Goal: Task Accomplishment & Management: Manage account settings

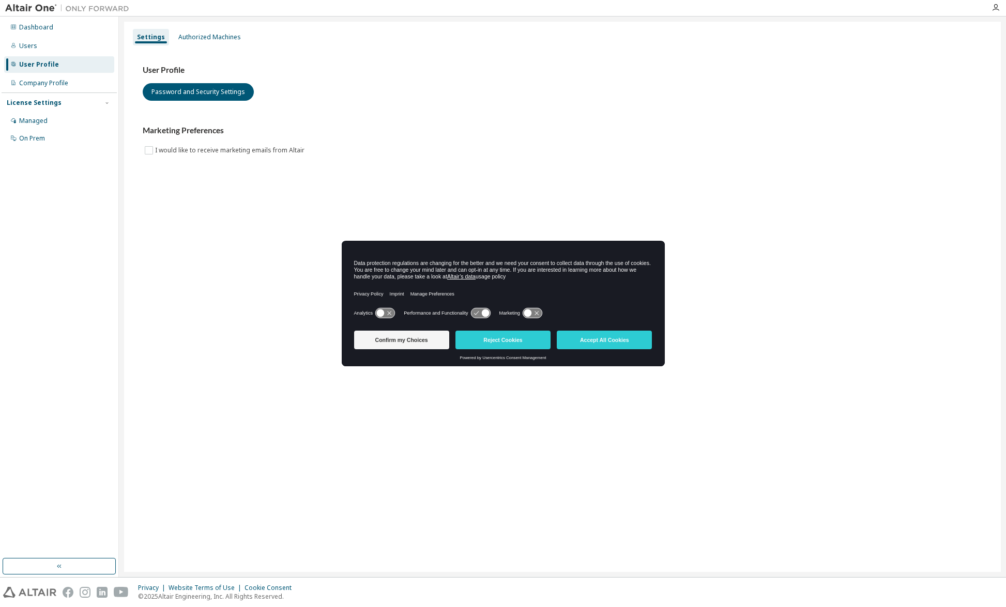
click at [39, 63] on div "User Profile" at bounding box center [39, 64] width 40 height 8
click at [29, 43] on div "Users" at bounding box center [28, 46] width 18 height 8
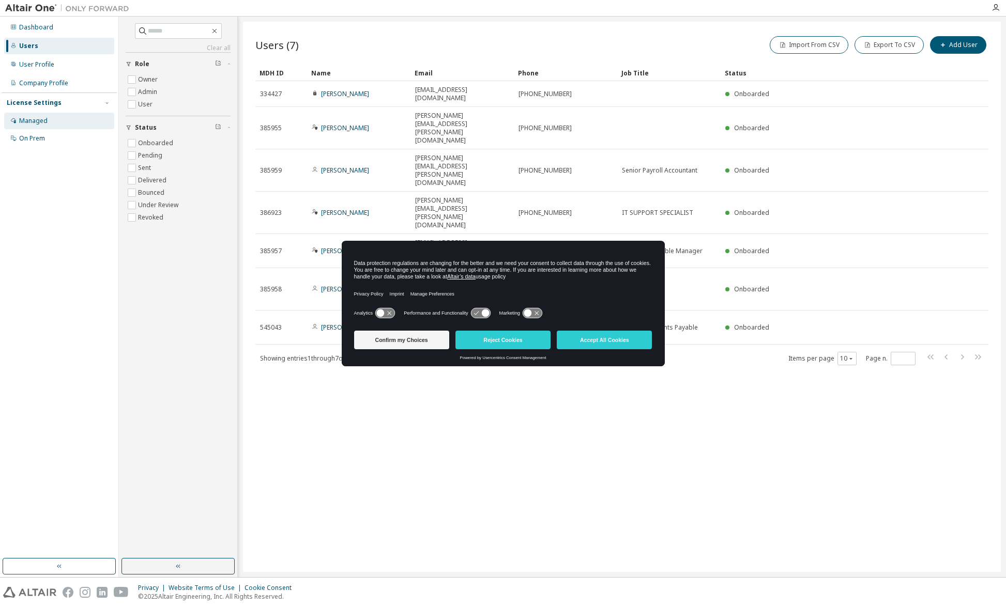
click at [40, 121] on div "Managed" at bounding box center [33, 121] width 28 height 8
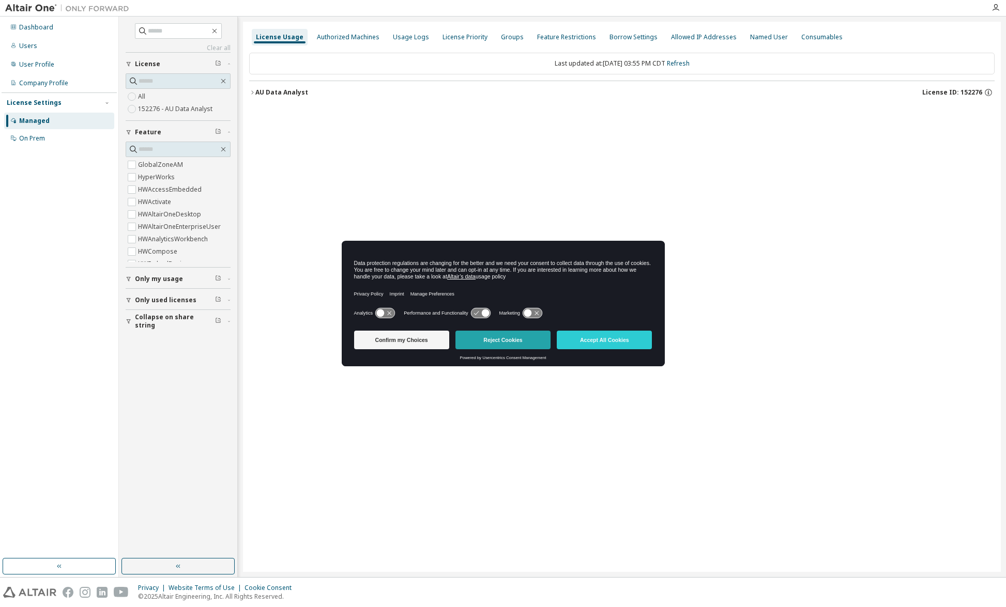
click at [511, 339] on button "Reject Cookies" at bounding box center [502, 340] width 95 height 19
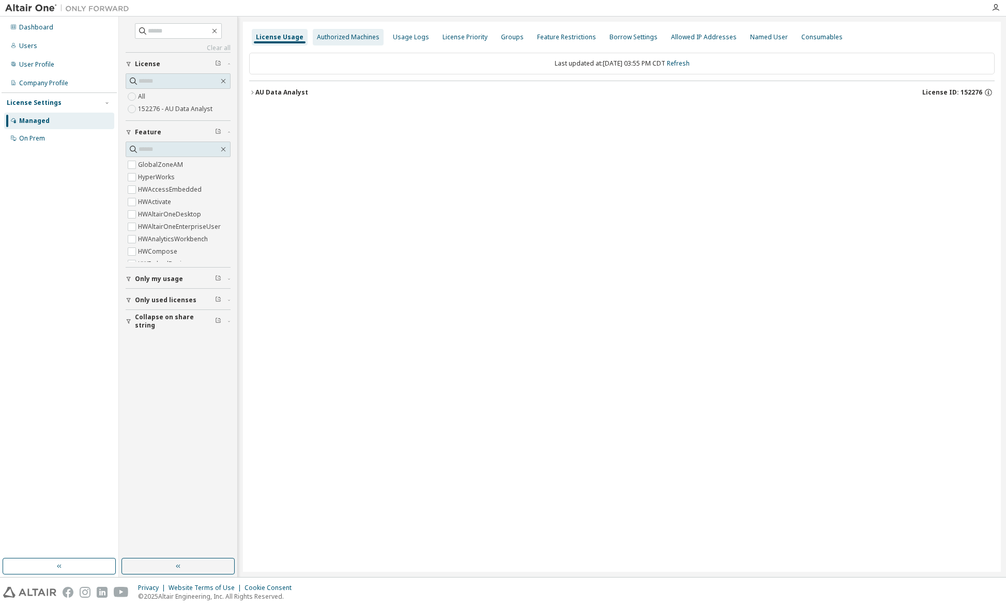
click at [349, 39] on div "Authorized Machines" at bounding box center [348, 37] width 63 height 8
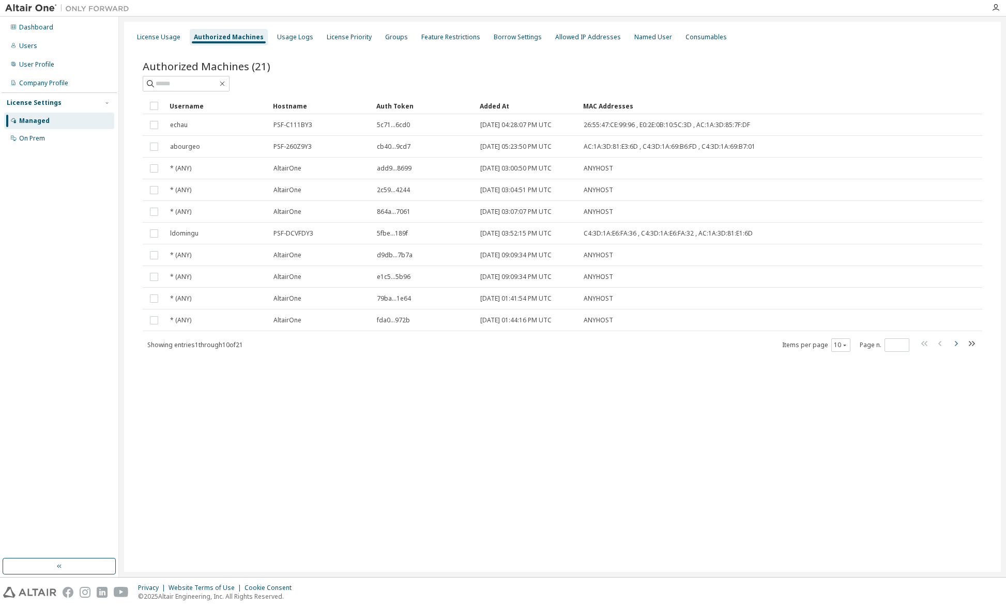
click at [958, 343] on icon "button" at bounding box center [955, 343] width 12 height 12
type input "*"
